Goal: Transaction & Acquisition: Purchase product/service

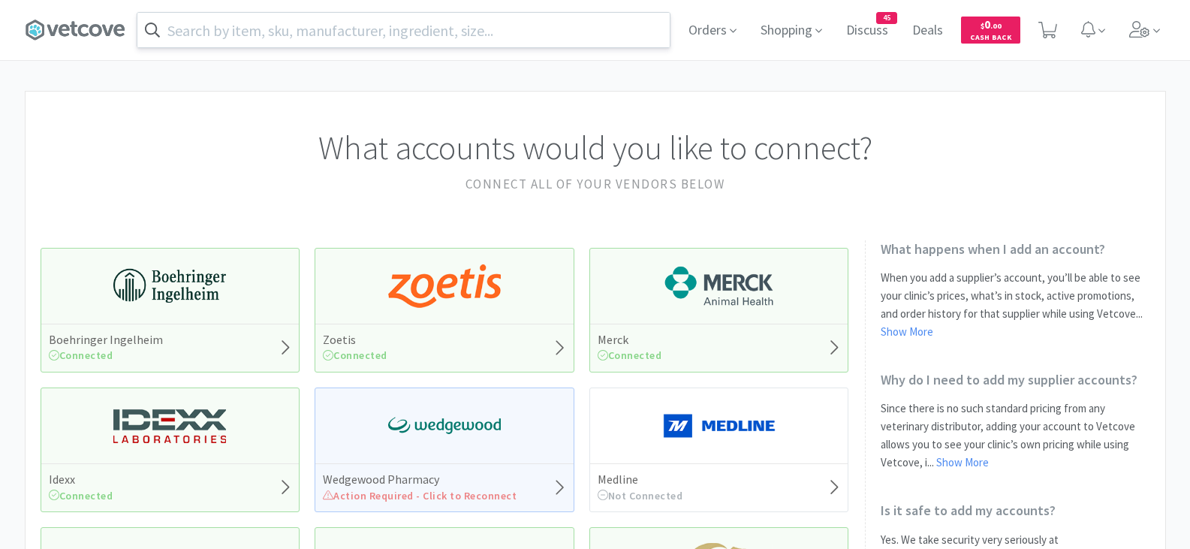
click at [401, 38] on input "text" at bounding box center [403, 30] width 532 height 35
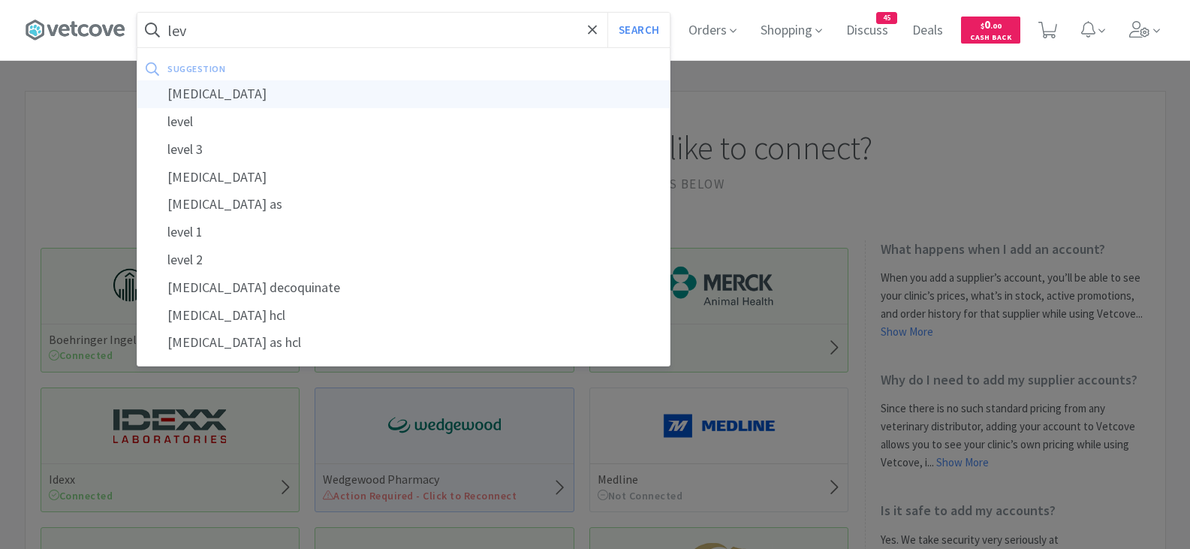
click at [246, 95] on div "[MEDICAL_DATA]" at bounding box center [403, 94] width 532 height 28
type input "[MEDICAL_DATA]"
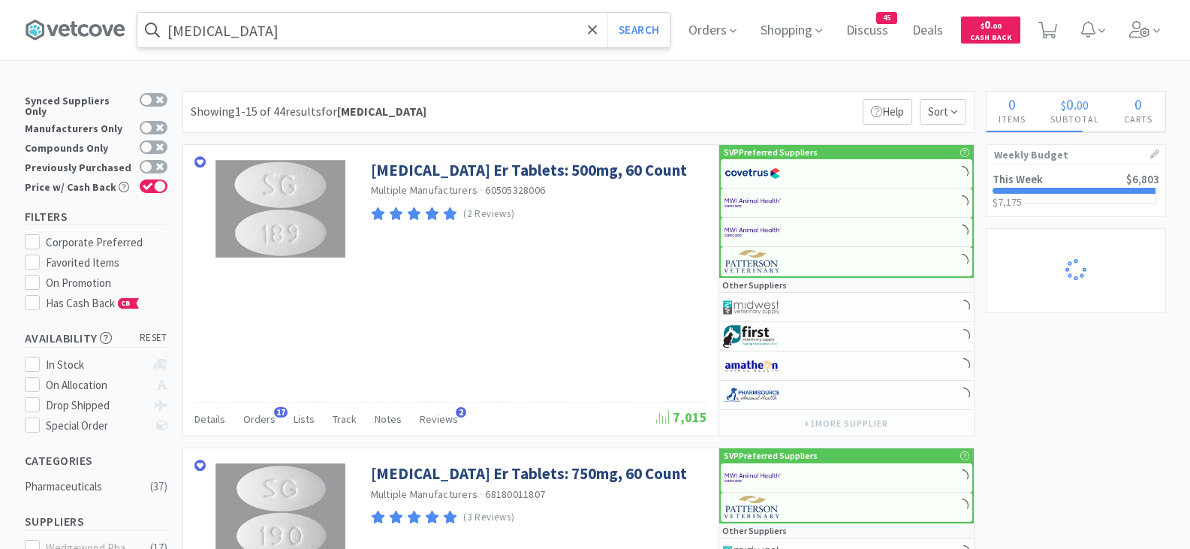
click at [350, 31] on input "[MEDICAL_DATA]" at bounding box center [403, 30] width 532 height 35
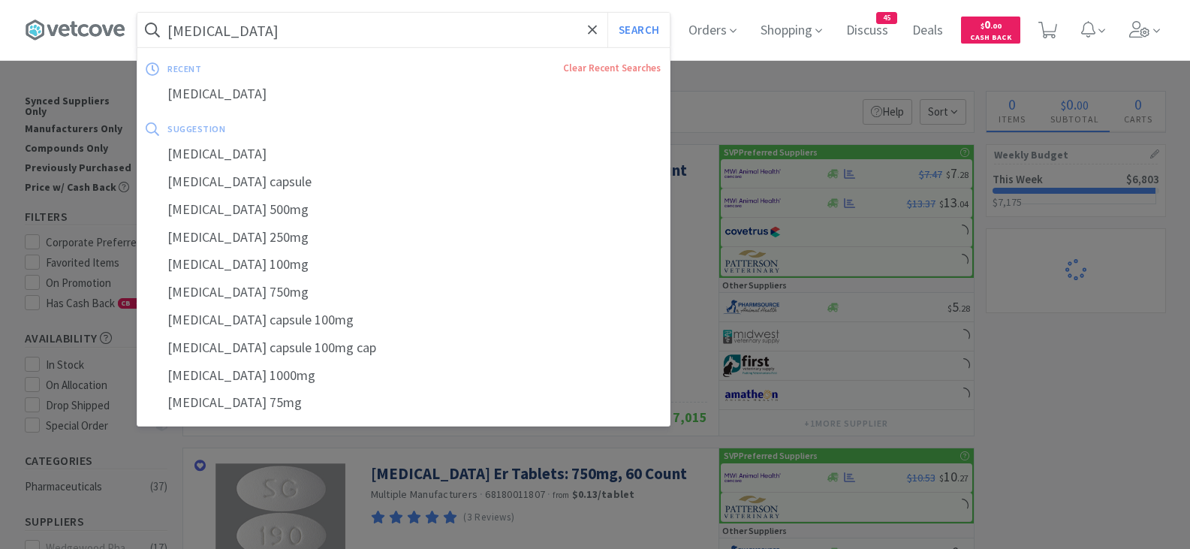
click at [795, 91] on div at bounding box center [595, 274] width 1190 height 549
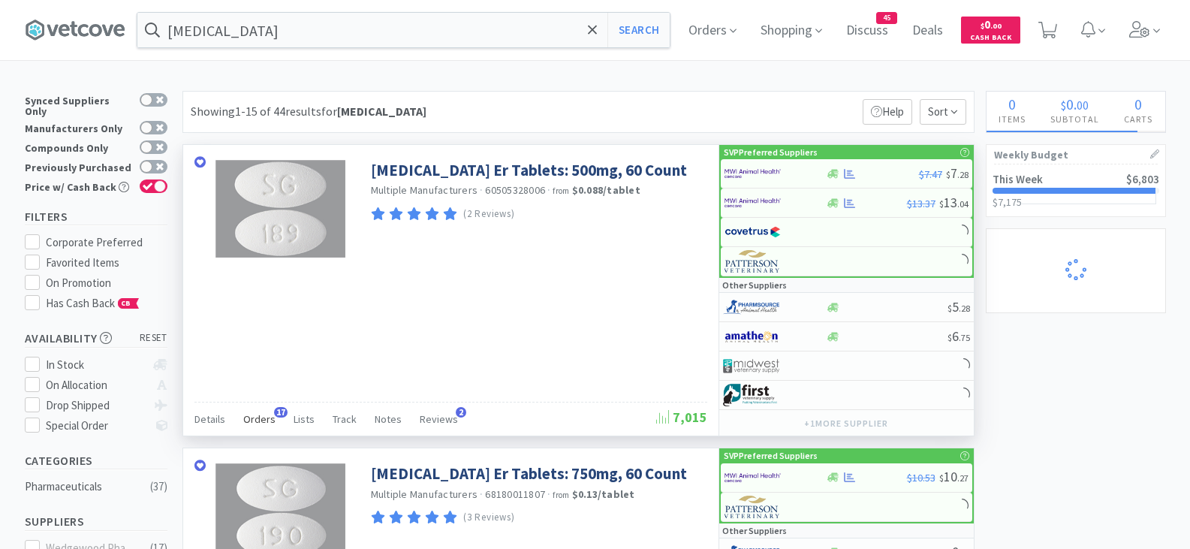
click at [261, 415] on span "Orders" at bounding box center [259, 419] width 32 height 14
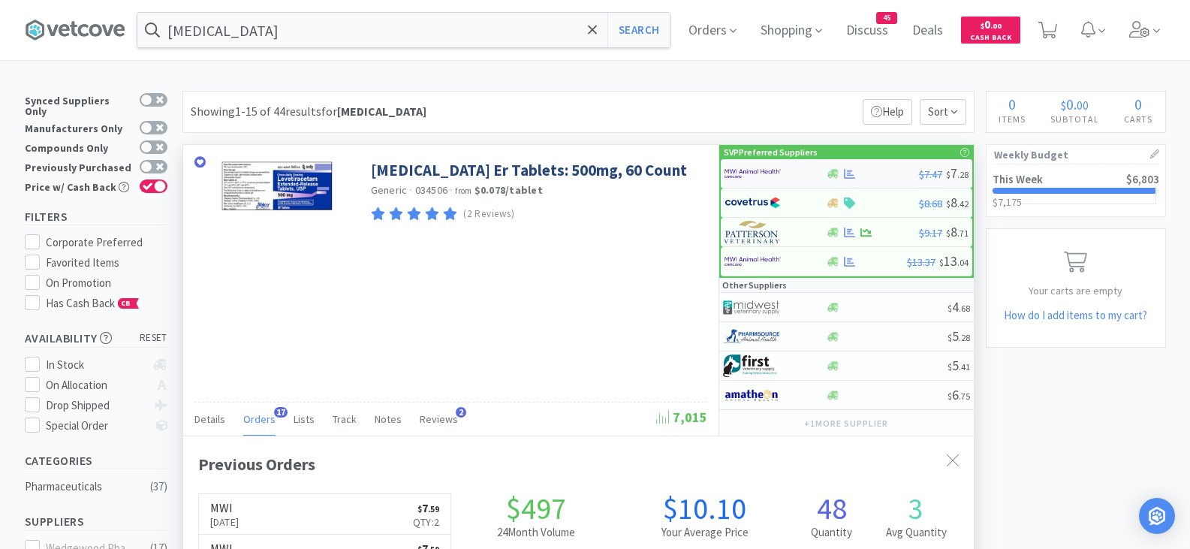
scroll to position [403, 791]
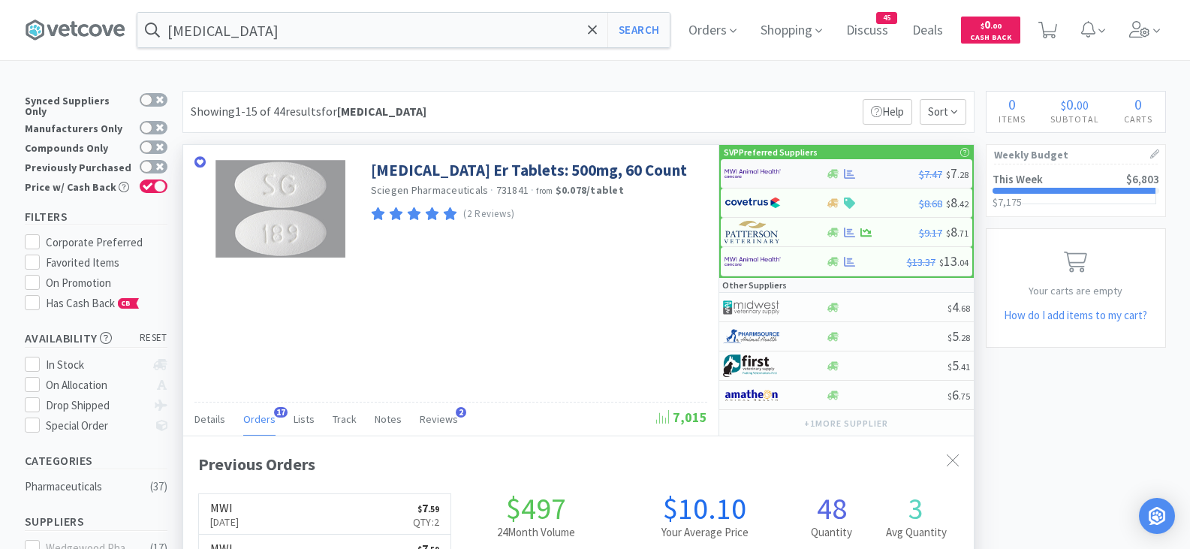
click at [742, 170] on img at bounding box center [753, 173] width 56 height 23
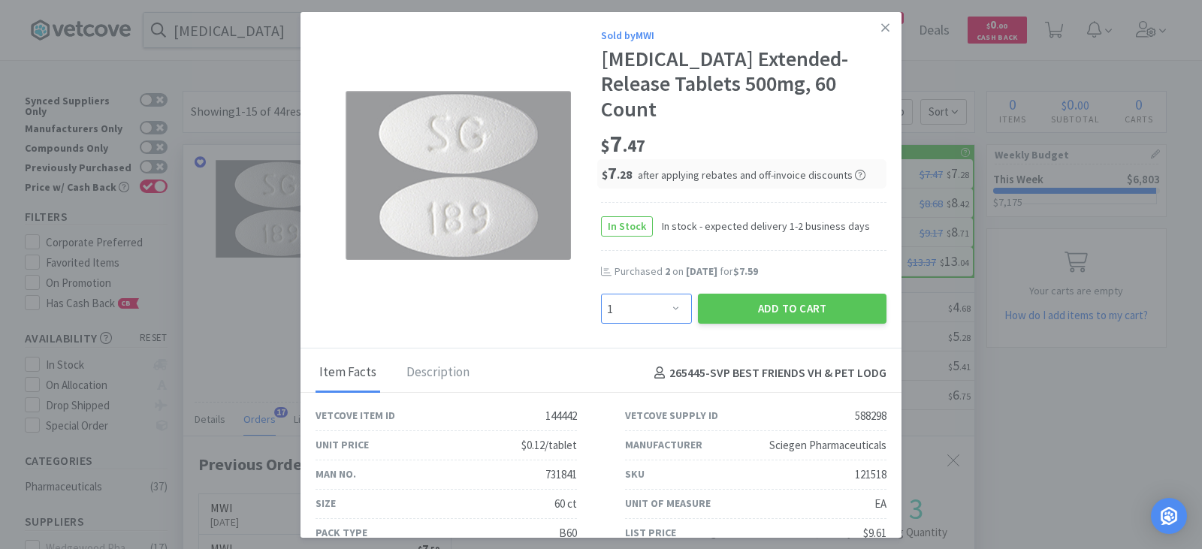
click at [657, 318] on select "Enter Quantity 1 2 3 4 5 6 7 8 9 10 11 12 13 14 15 16 17 18 19 20 Enter Quantity" at bounding box center [646, 309] width 91 height 30
select select "2"
click at [601, 294] on select "Enter Quantity 1 2 3 4 5 6 7 8 9 10 11 12 13 14 15 16 17 18 19 20 Enter Quantity" at bounding box center [646, 309] width 91 height 30
click at [728, 308] on button "Add to Cart" at bounding box center [792, 309] width 189 height 30
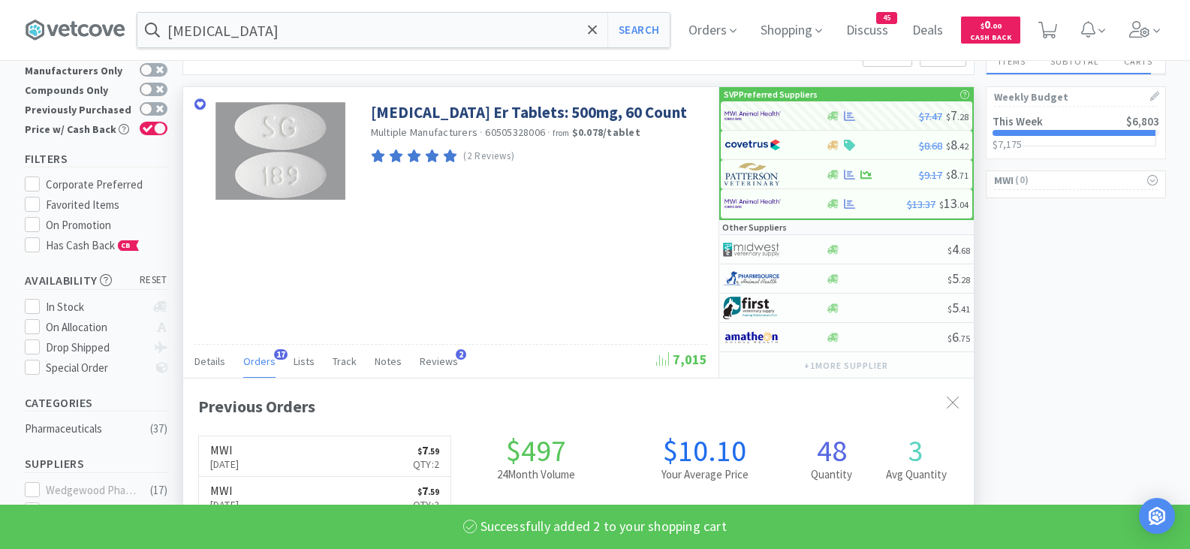
select select "2"
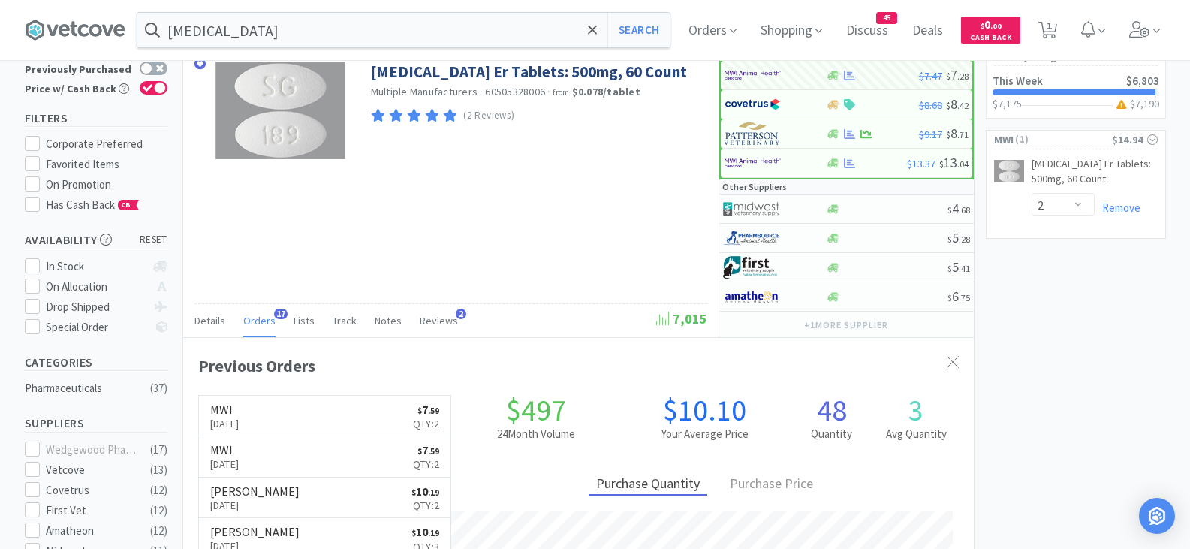
scroll to position [61, 0]
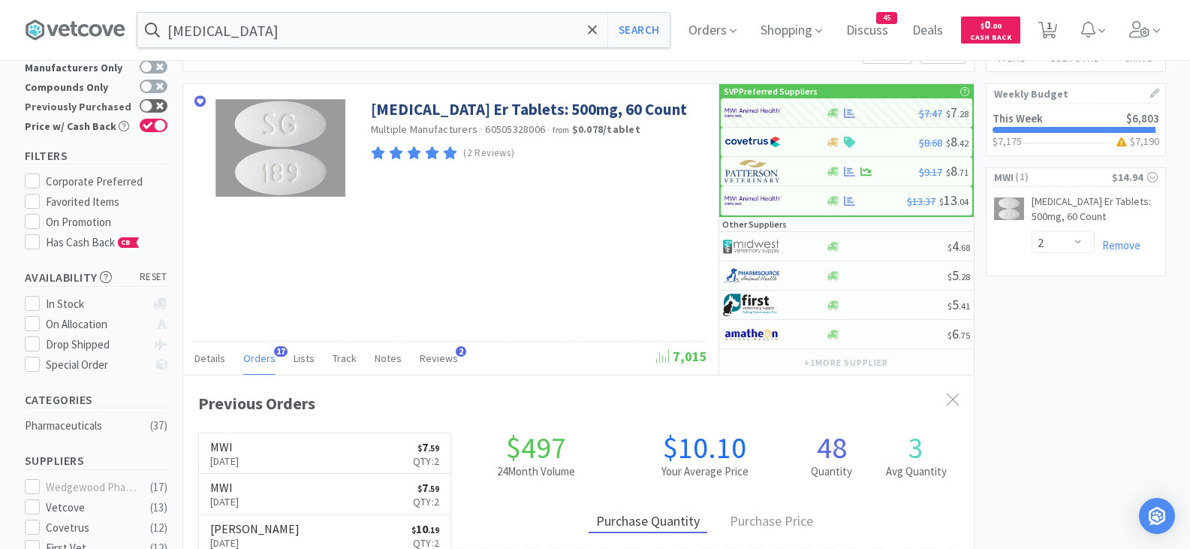
click at [142, 100] on div at bounding box center [146, 106] width 12 height 12
checkbox input "true"
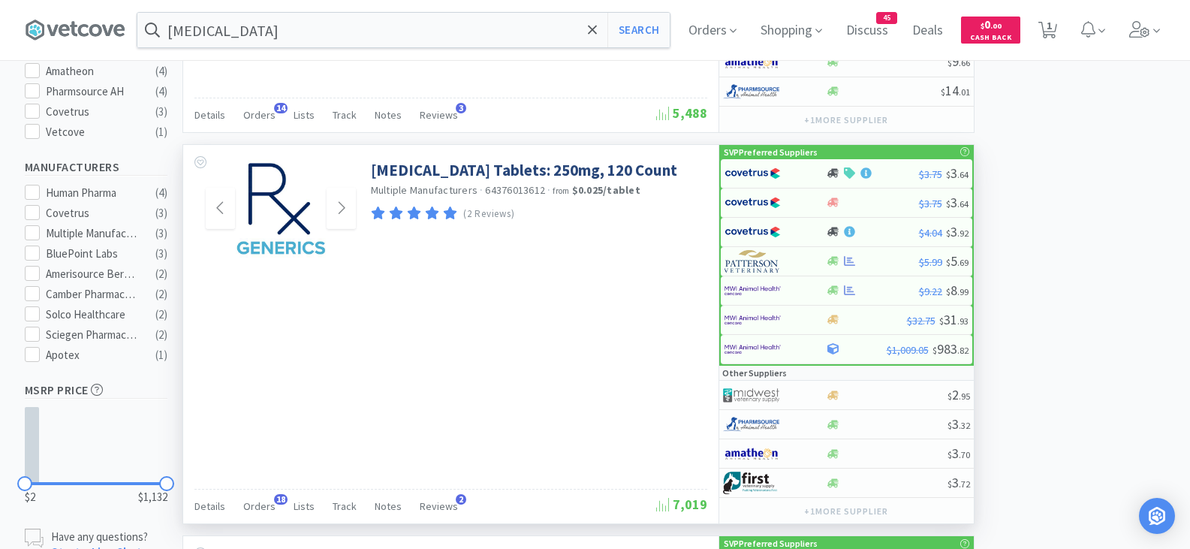
scroll to position [575, 0]
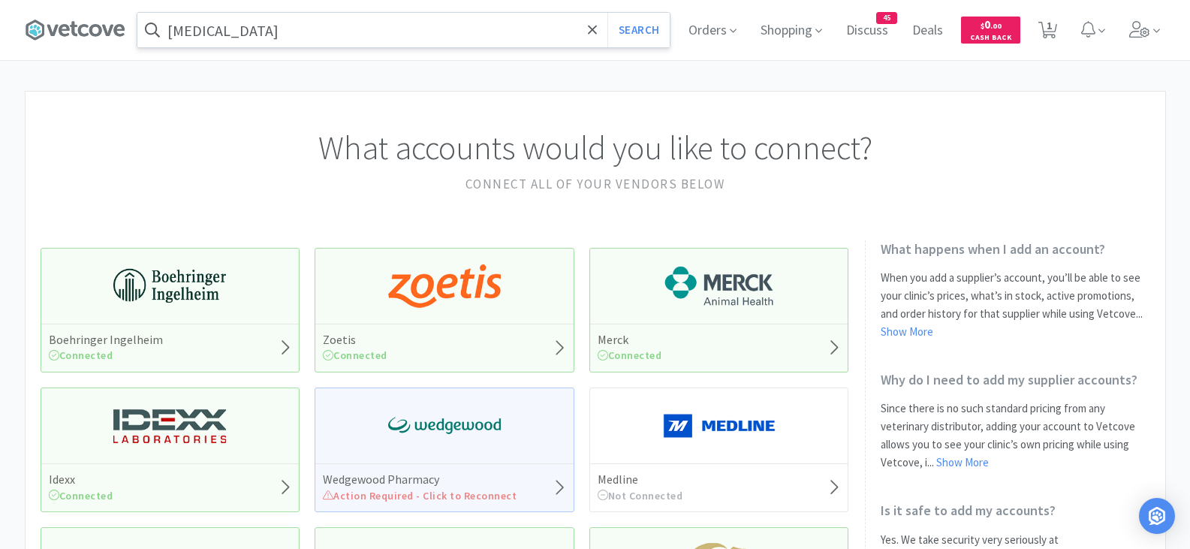
click at [302, 37] on input "[MEDICAL_DATA]" at bounding box center [403, 30] width 532 height 35
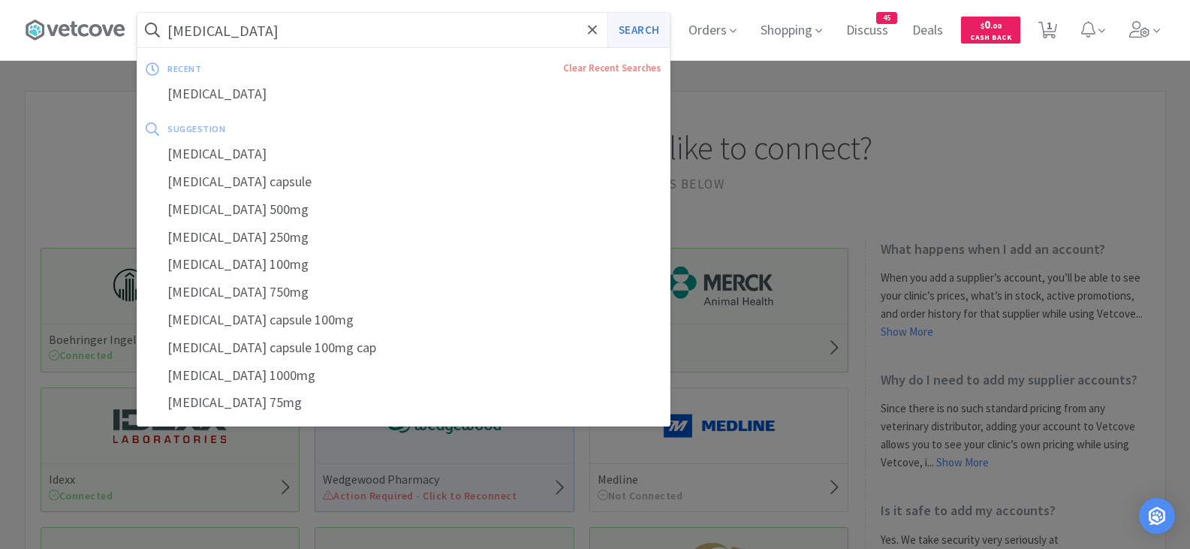
click at [629, 27] on button "Search" at bounding box center [639, 30] width 62 height 35
select select "2"
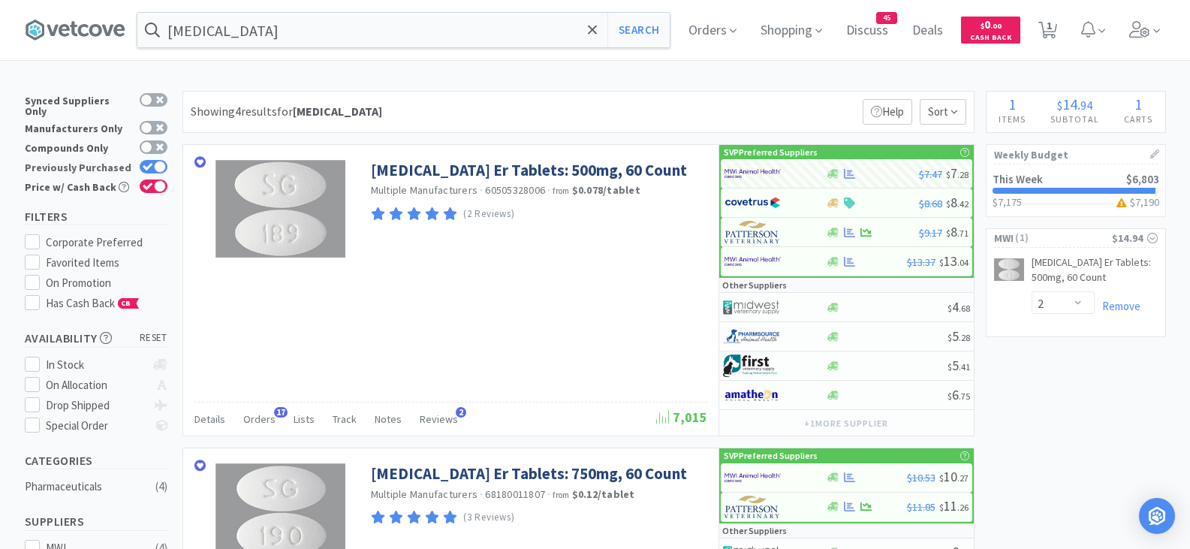
click at [151, 160] on div at bounding box center [154, 167] width 28 height 14
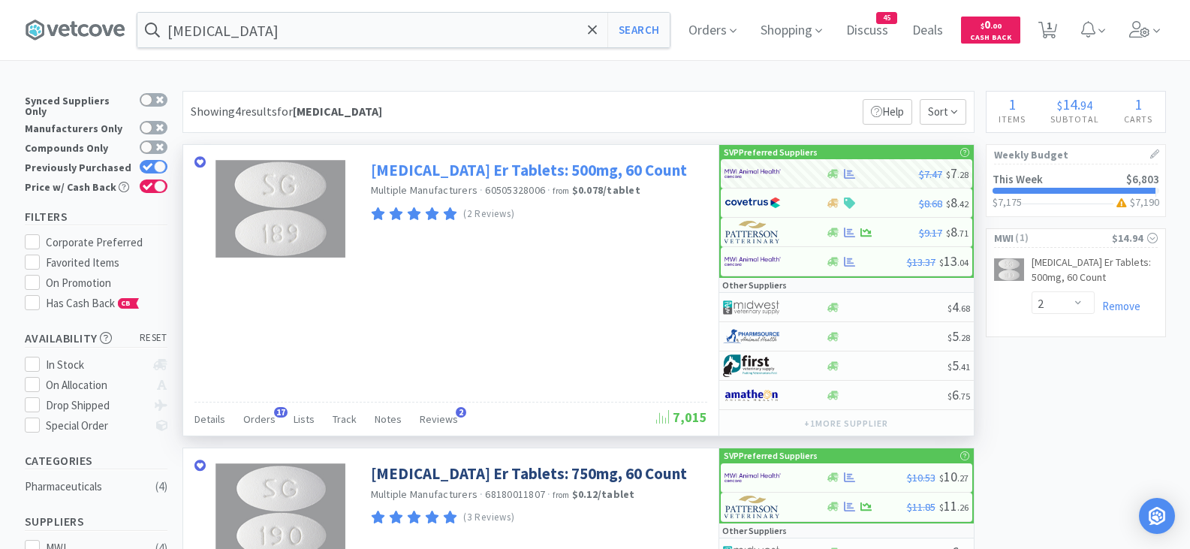
checkbox input "false"
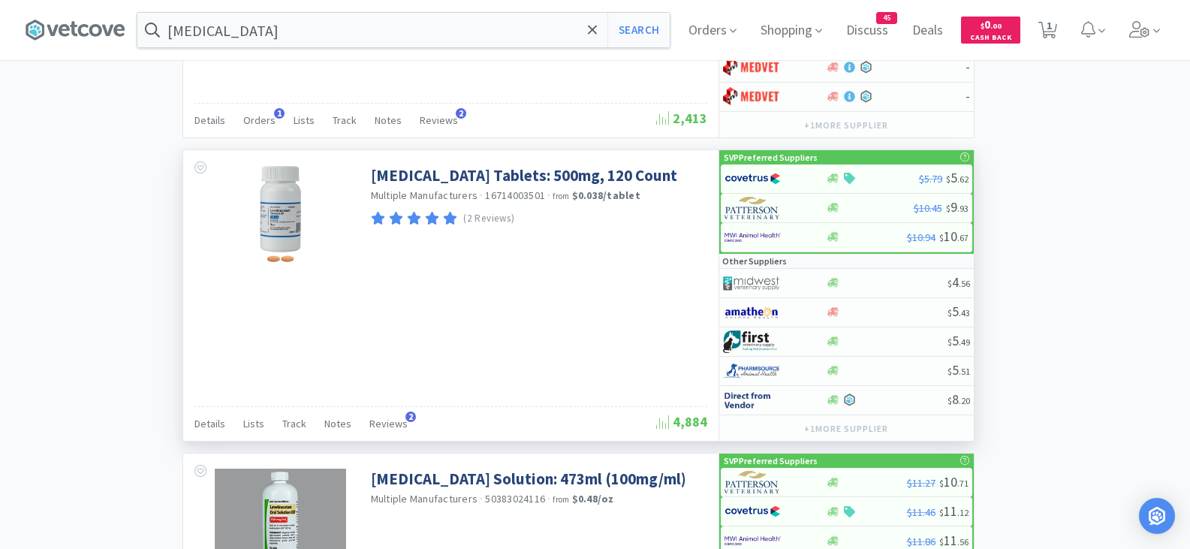
scroll to position [1427, 0]
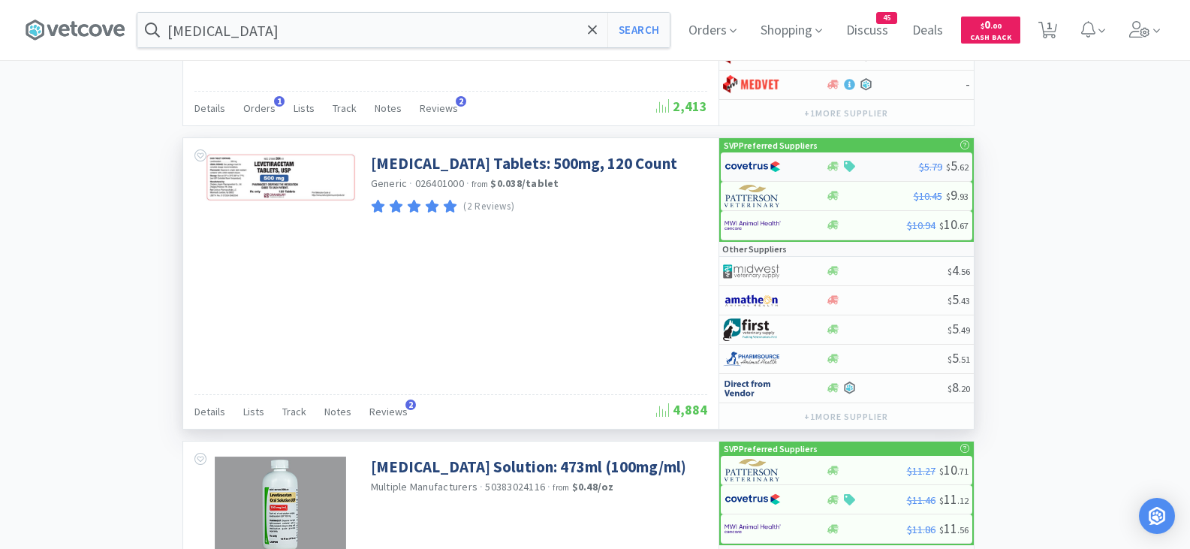
click at [774, 166] on img at bounding box center [753, 166] width 56 height 23
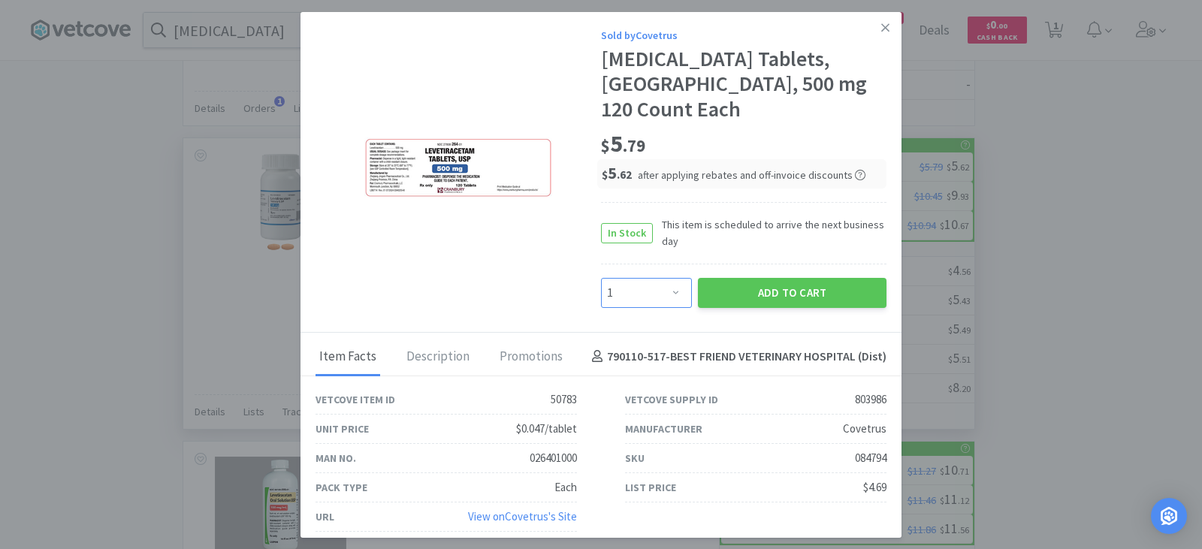
click at [670, 278] on select "Enter Quantity 1 2 3 4 5 6 7 8 9 10 11 12 13 14 15 16 17 18 19 20 Enter Quantity" at bounding box center [646, 293] width 91 height 30
click at [800, 32] on div "Sold by Covetrus [MEDICAL_DATA] Tablets, [GEOGRAPHIC_DATA], 500 mg 120 Count Ea…" at bounding box center [600, 172] width 601 height 321
click at [673, 280] on select "Enter Quantity 1 2 3 4 5 6 7 8 9 10 11 12 13 14 15 16 17 18 19 20 Enter Quantity" at bounding box center [646, 293] width 91 height 30
select select "4"
click at [601, 278] on select "Enter Quantity 1 2 3 4 5 6 7 8 9 10 11 12 13 14 15 16 17 18 19 20 Enter Quantity" at bounding box center [646, 293] width 91 height 30
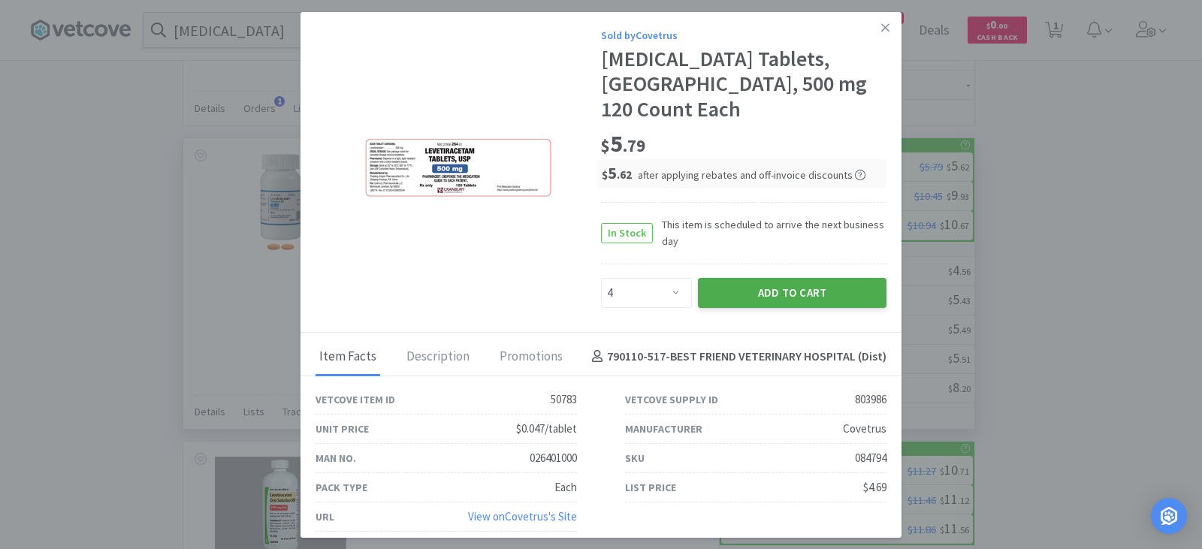
click at [752, 278] on button "Add to Cart" at bounding box center [792, 293] width 189 height 30
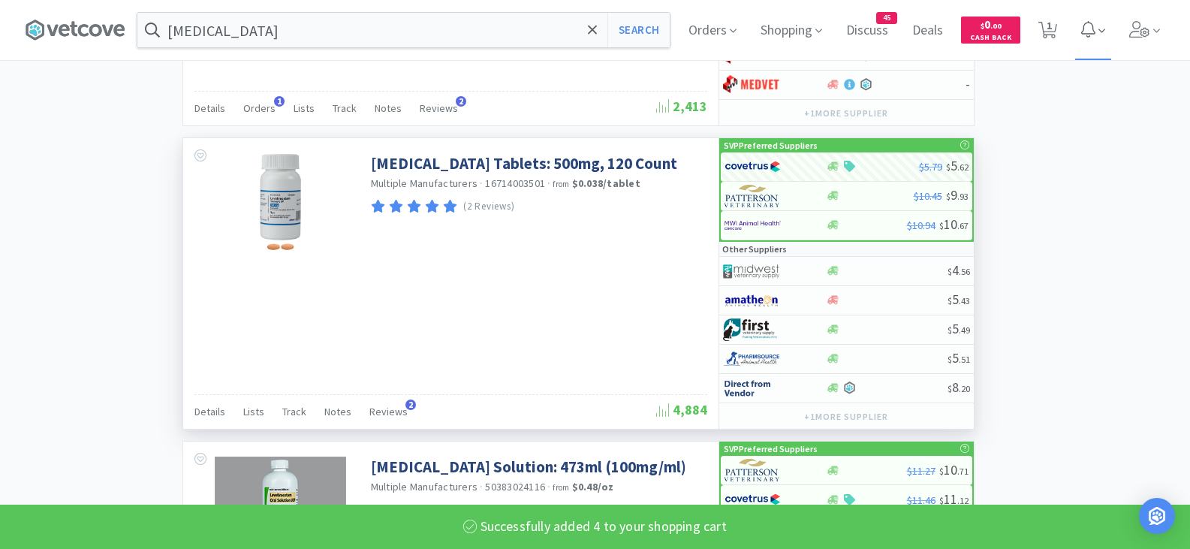
select select "4"
